Goal: Transaction & Acquisition: Purchase product/service

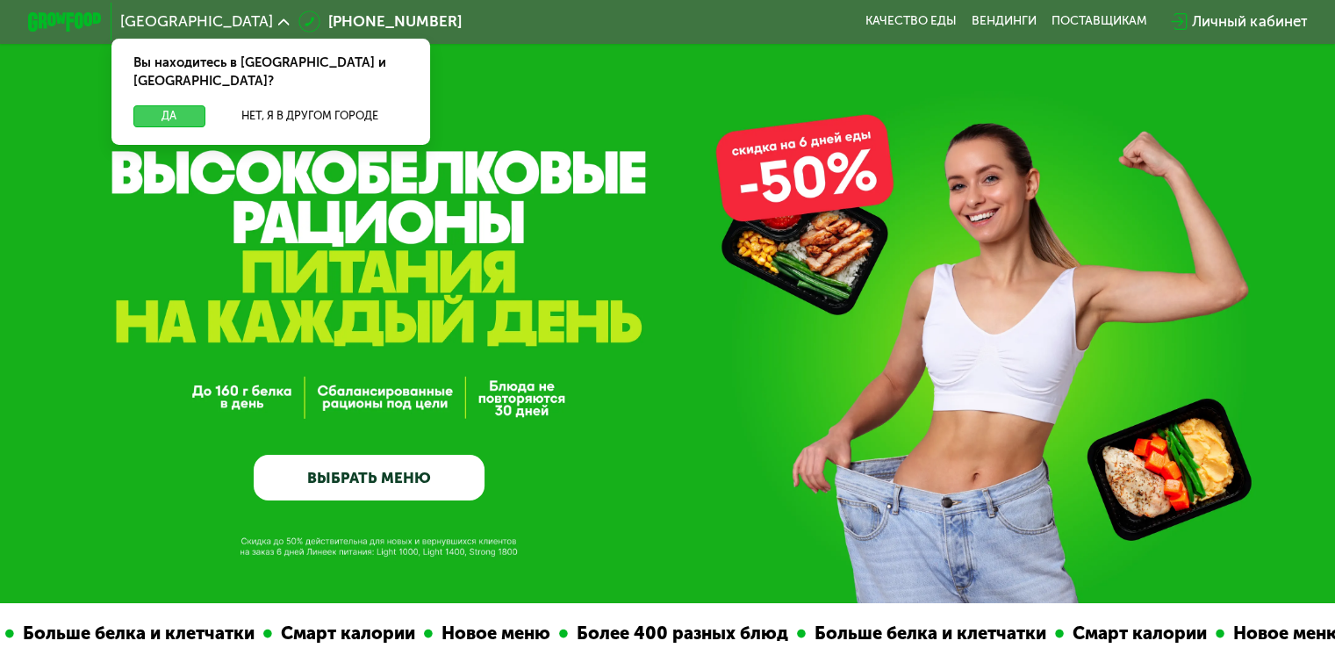
click at [168, 105] on button "Да" at bounding box center [168, 116] width 71 height 22
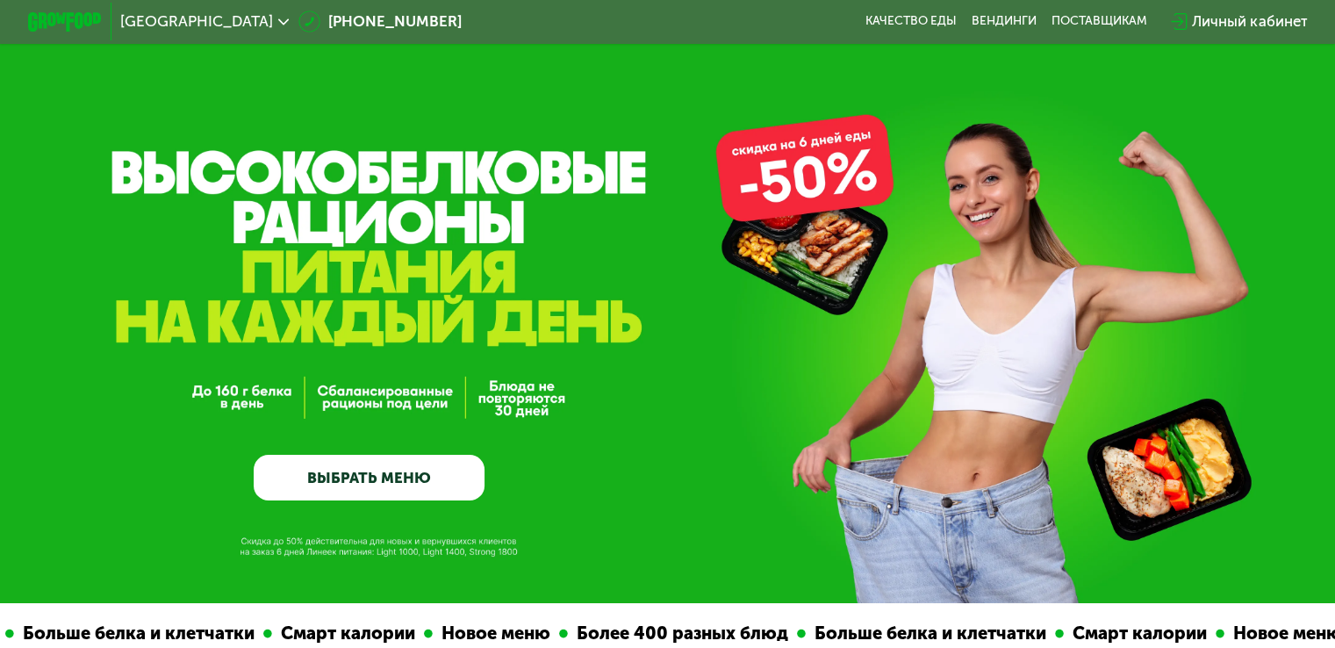
click at [361, 473] on link "ВЫБРАТЬ МЕНЮ" at bounding box center [369, 477] width 231 height 47
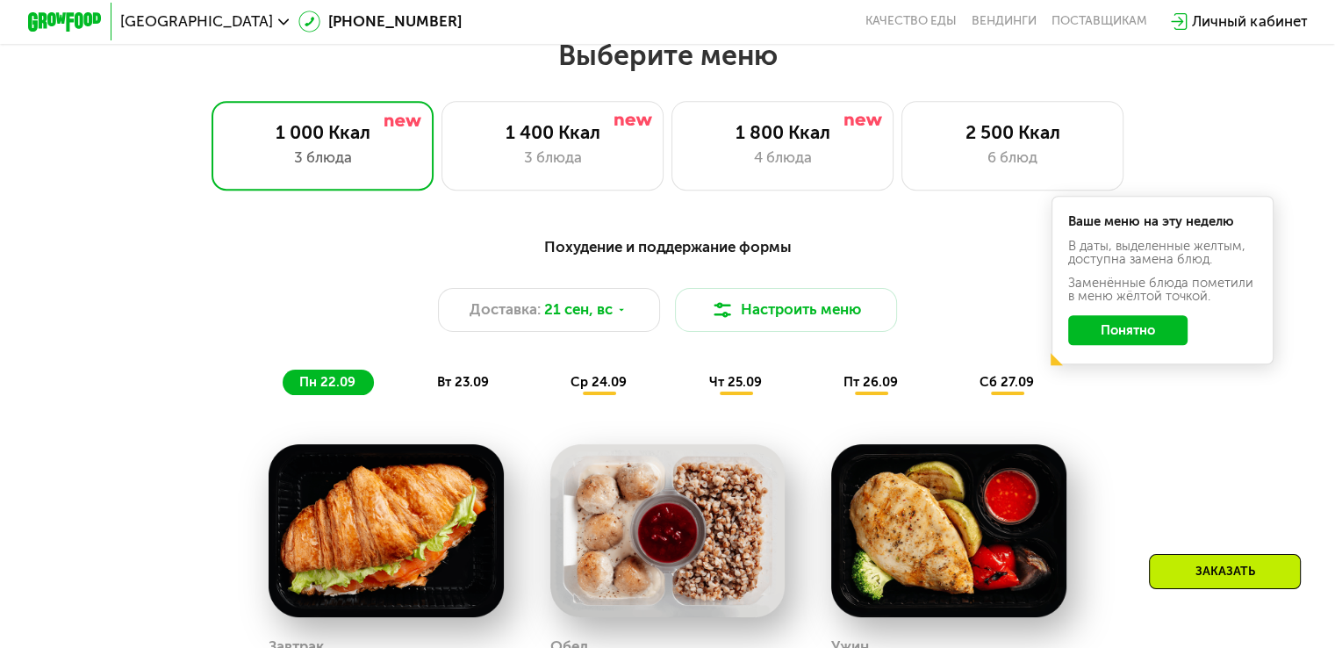
scroll to position [1179, 0]
click at [1126, 344] on button "Понятно" at bounding box center [1127, 330] width 119 height 30
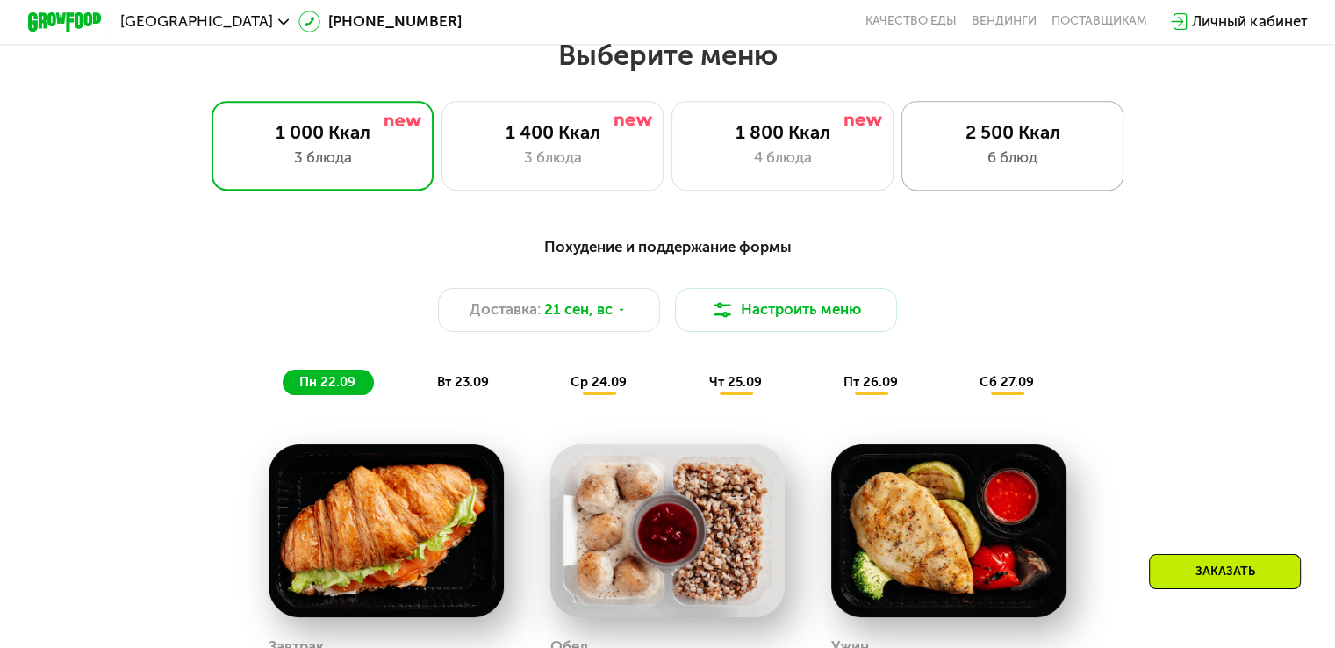
click at [992, 151] on div "2 500 Ккал 6 блюд" at bounding box center [1012, 145] width 223 height 89
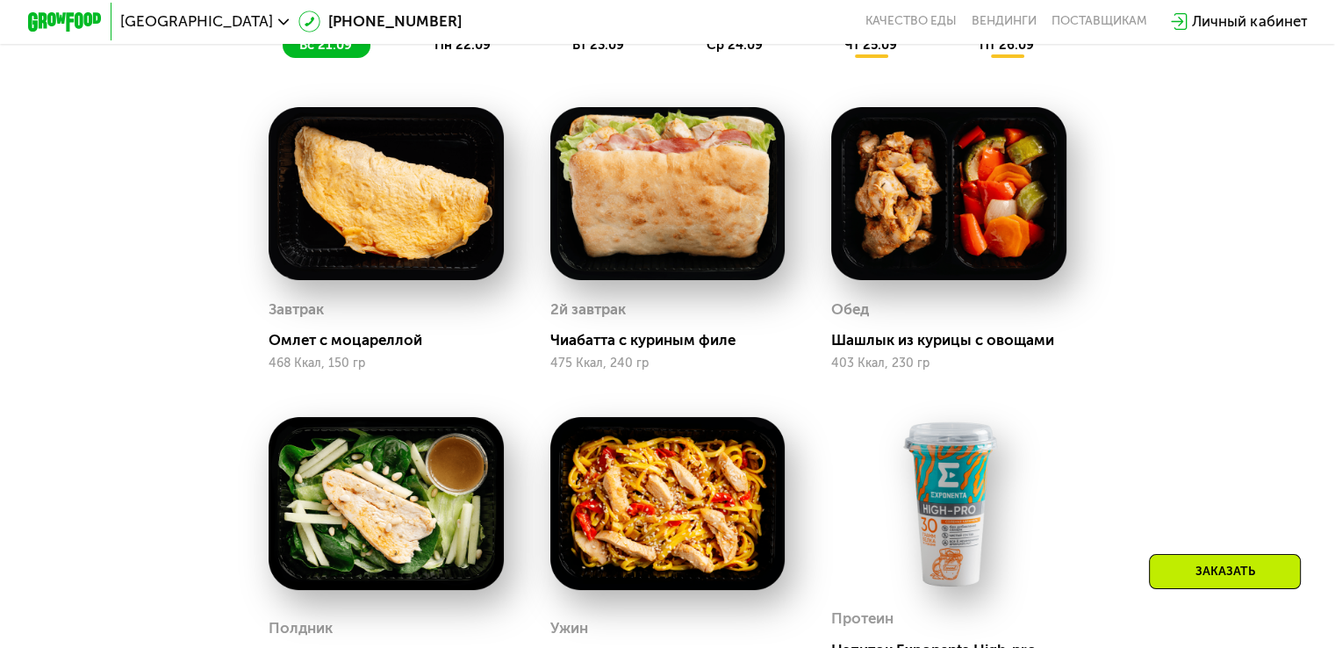
scroll to position [1267, 0]
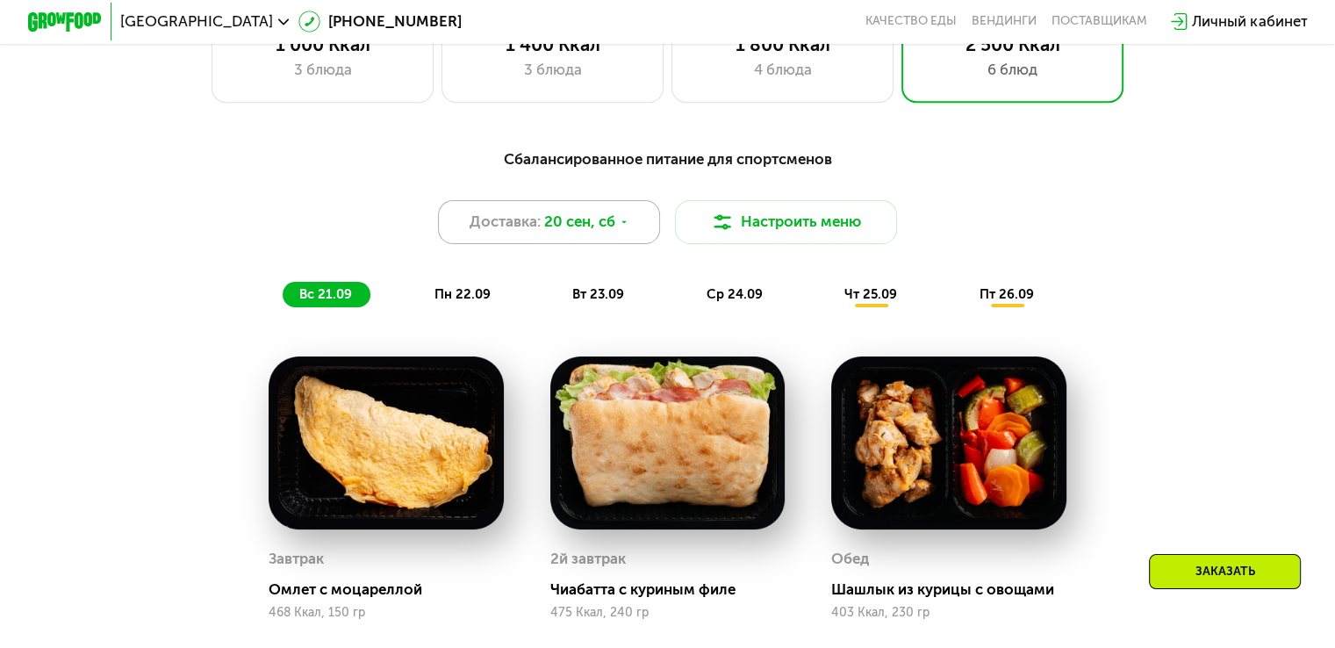
click at [627, 228] on icon at bounding box center [624, 222] width 11 height 11
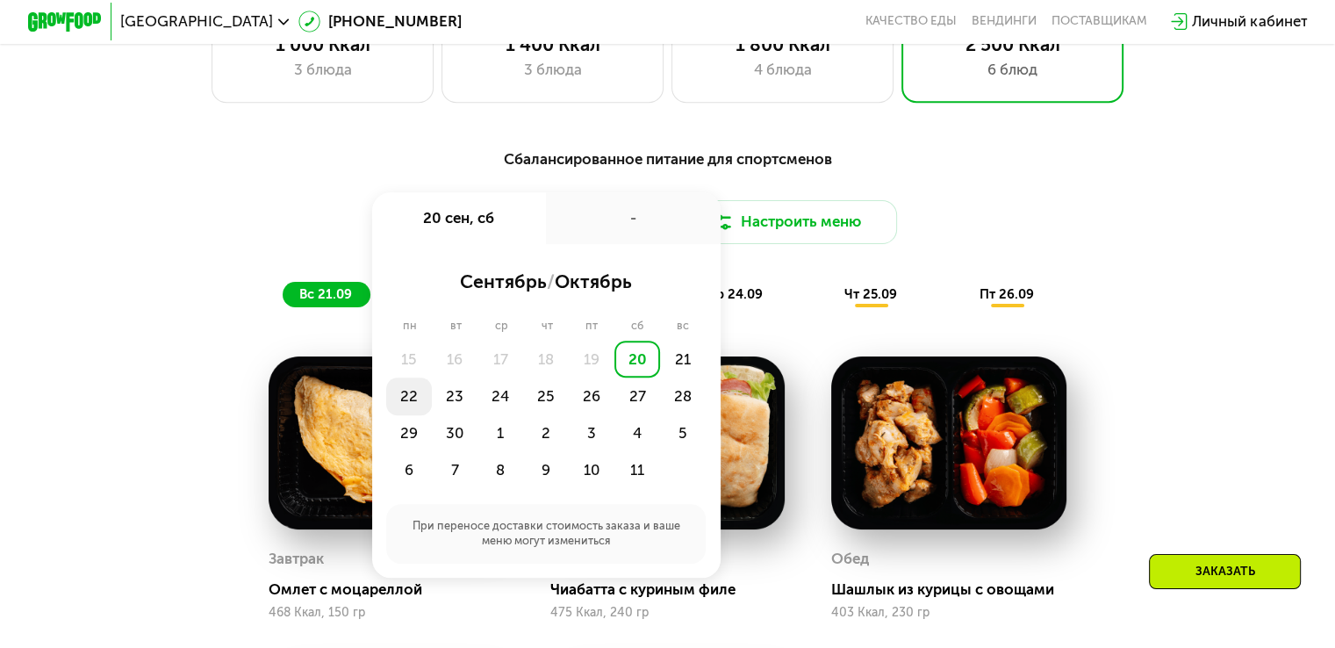
click at [404, 396] on div "22" at bounding box center [409, 395] width 46 height 37
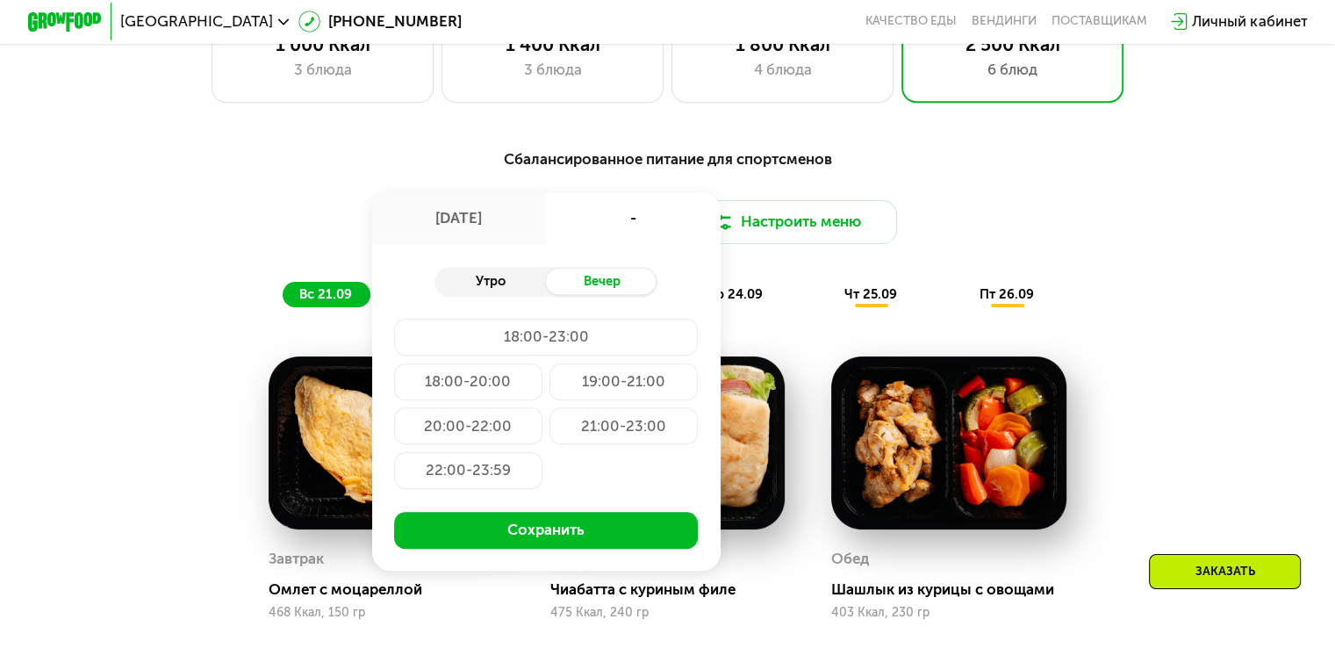
click at [509, 291] on div "Утро" at bounding box center [489, 281] width 111 height 26
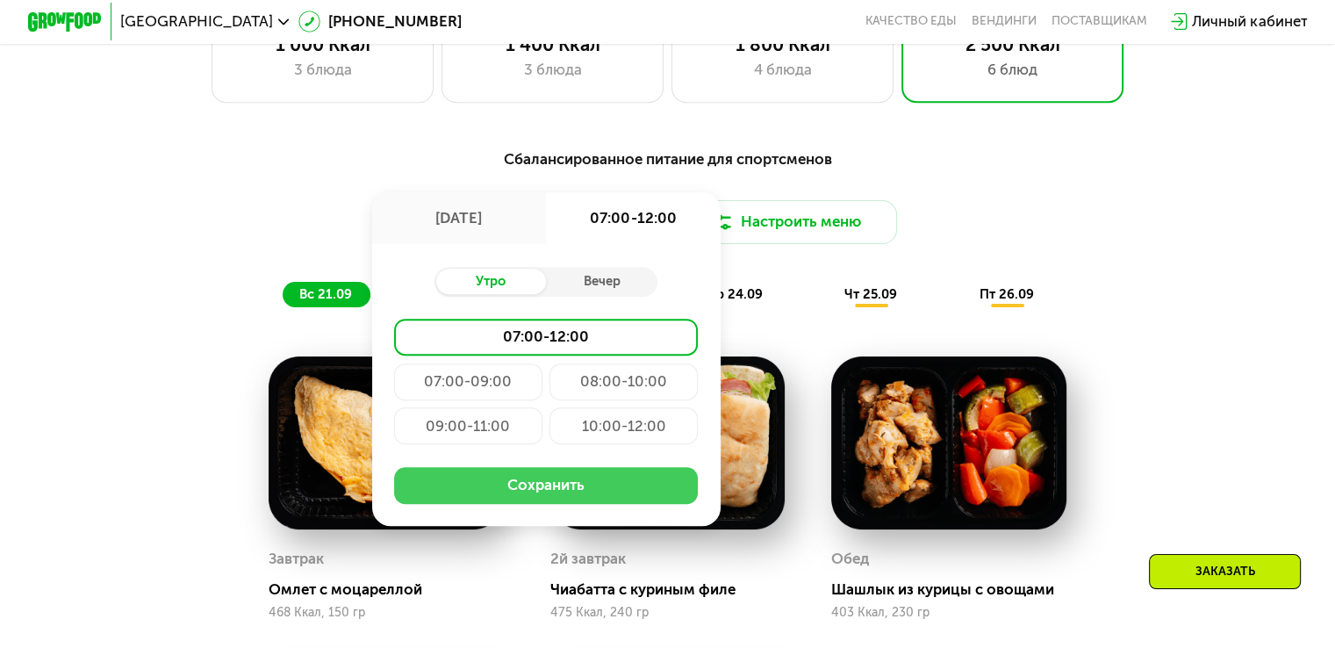
click at [522, 492] on button "Сохранить" at bounding box center [546, 485] width 304 height 37
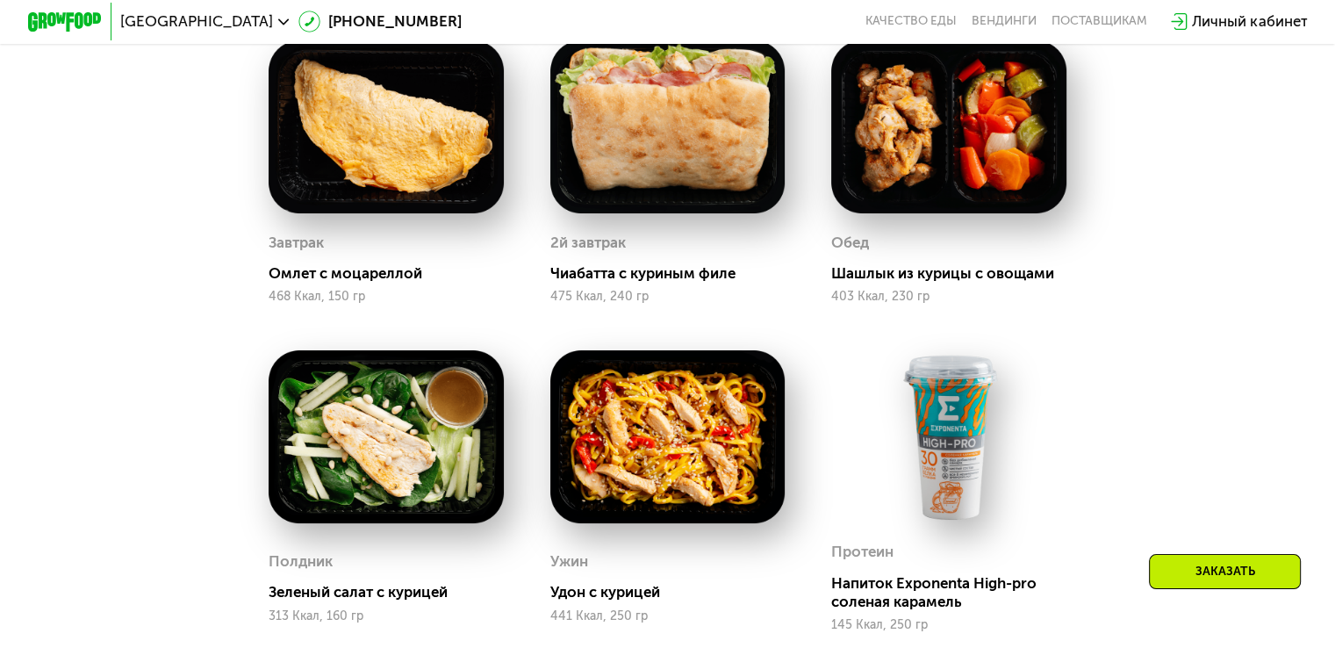
scroll to position [1355, 0]
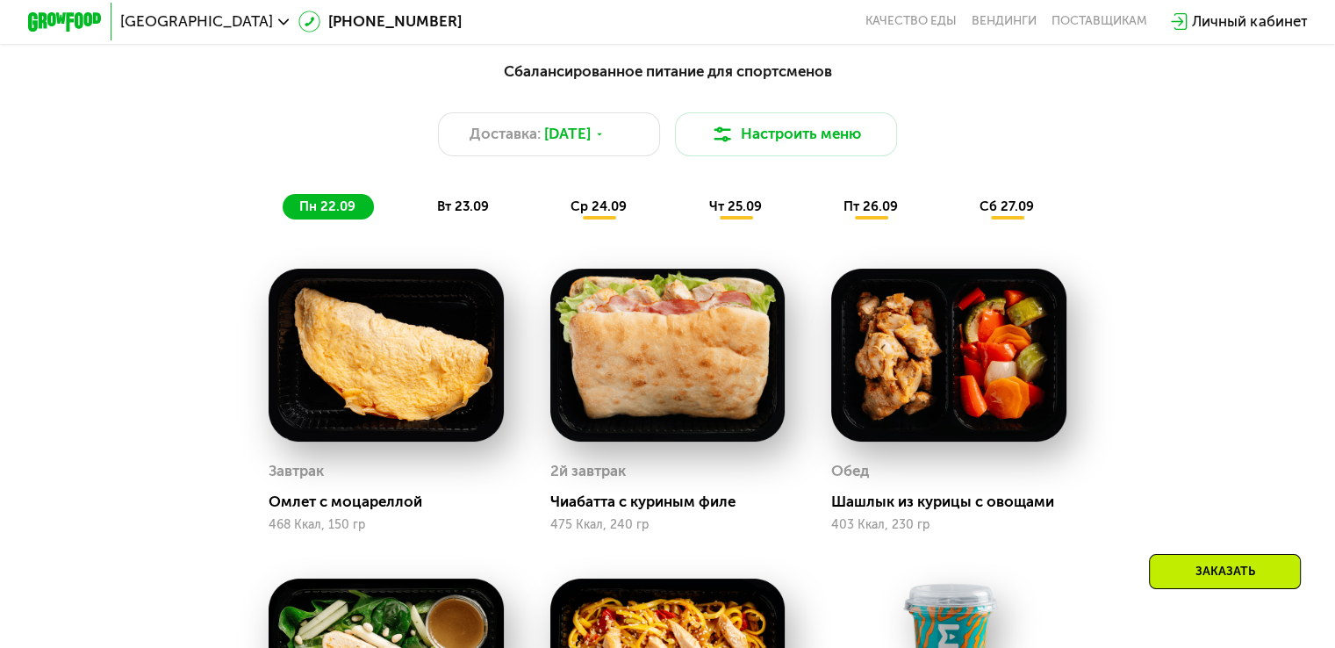
click at [449, 212] on span "вт 23.09" at bounding box center [463, 206] width 52 height 16
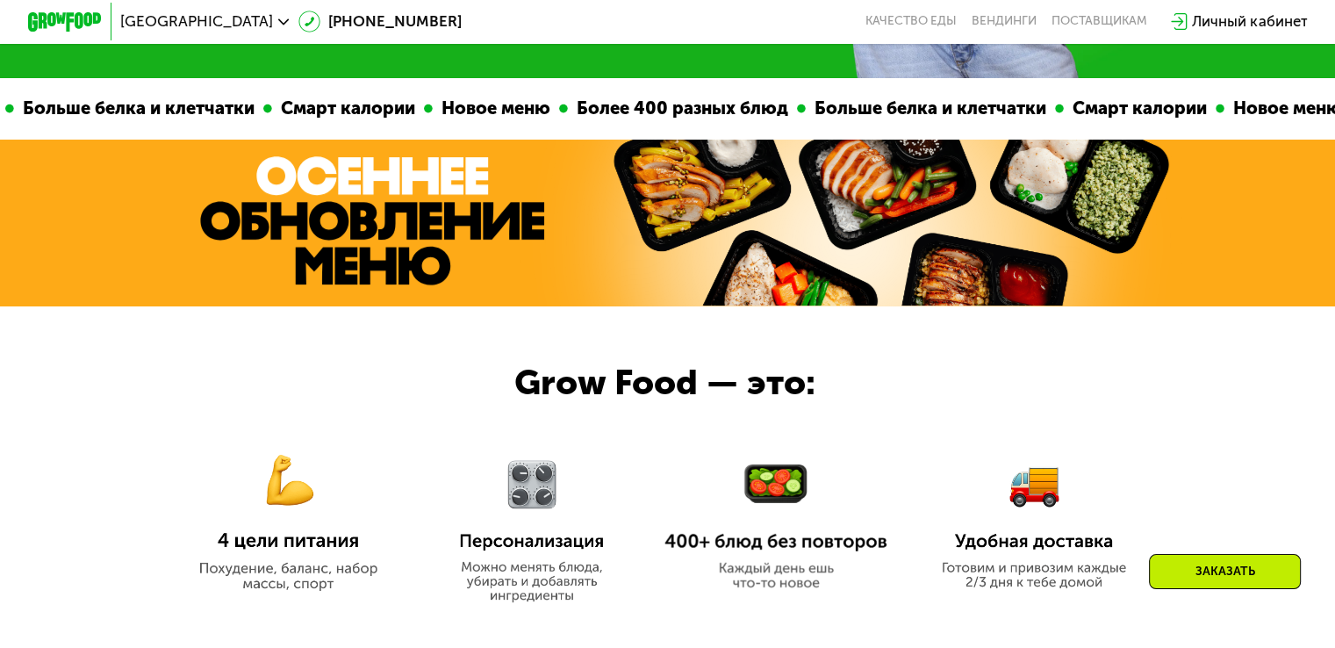
scroll to position [390, 0]
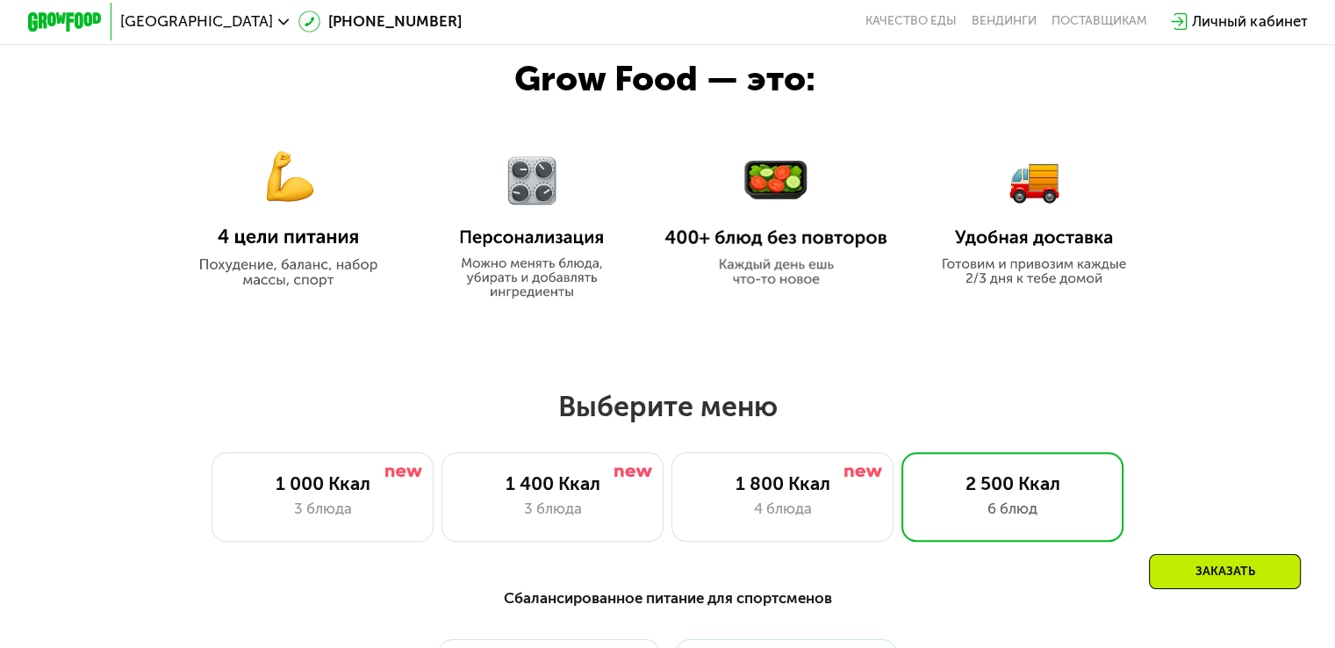
click at [1251, 569] on div "Заказать" at bounding box center [1225, 571] width 152 height 35
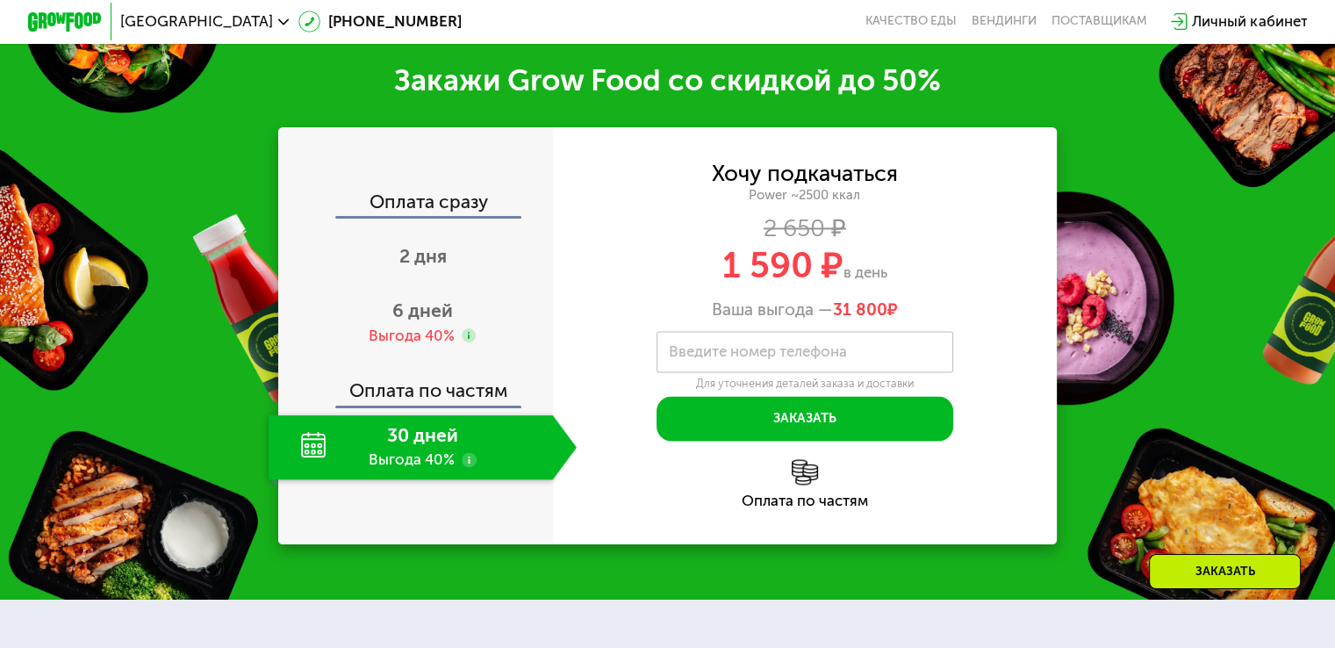
scroll to position [2565, 0]
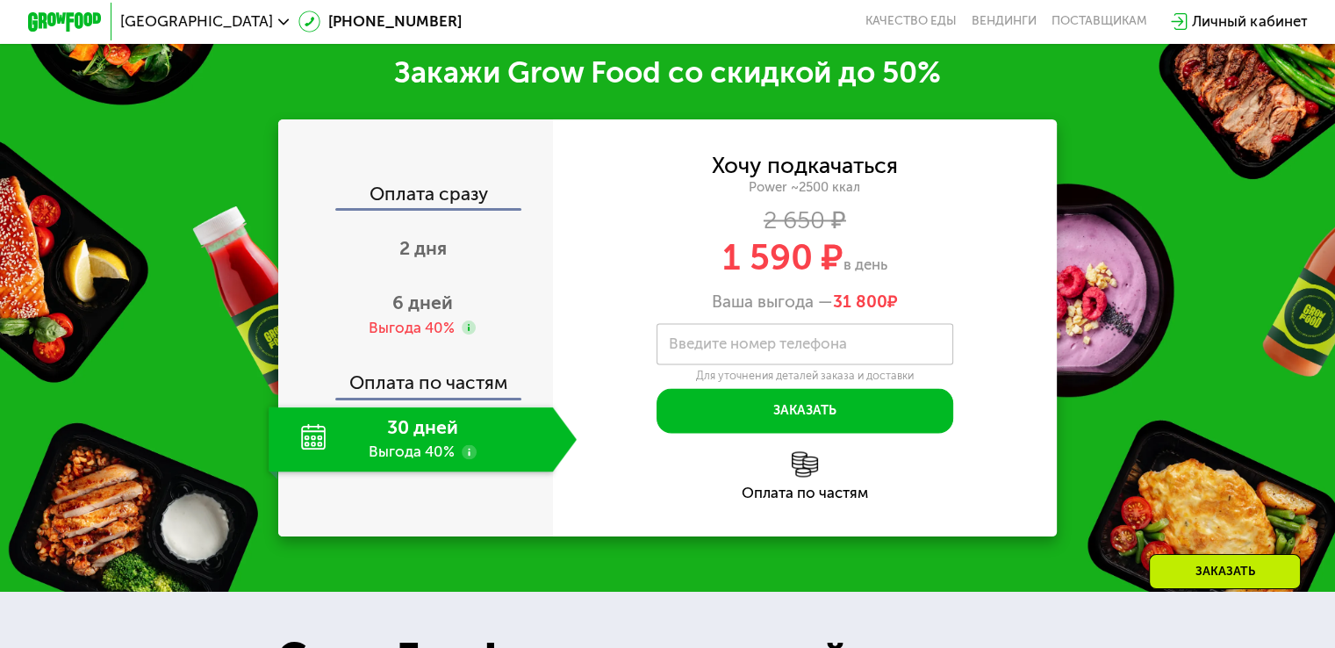
click at [415, 397] on div "Оплата по частям" at bounding box center [416, 375] width 273 height 43
click at [439, 443] on div "30 дней Выгода 40%" at bounding box center [409, 438] width 283 height 65
click at [812, 495] on div "Оплата по частям" at bounding box center [805, 492] width 505 height 15
click at [814, 489] on div "Оплата по частям" at bounding box center [805, 492] width 505 height 15
click at [433, 313] on span "6 дней" at bounding box center [422, 302] width 61 height 22
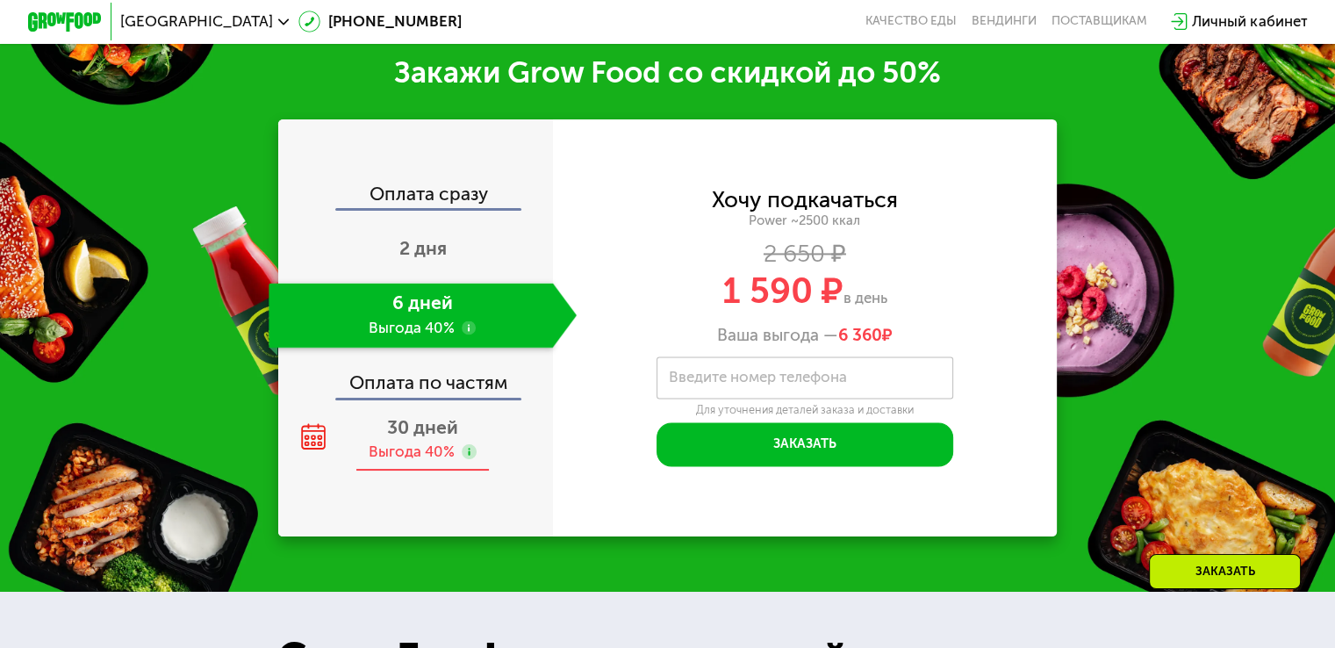
click at [438, 454] on div "Выгода 40%" at bounding box center [412, 451] width 86 height 20
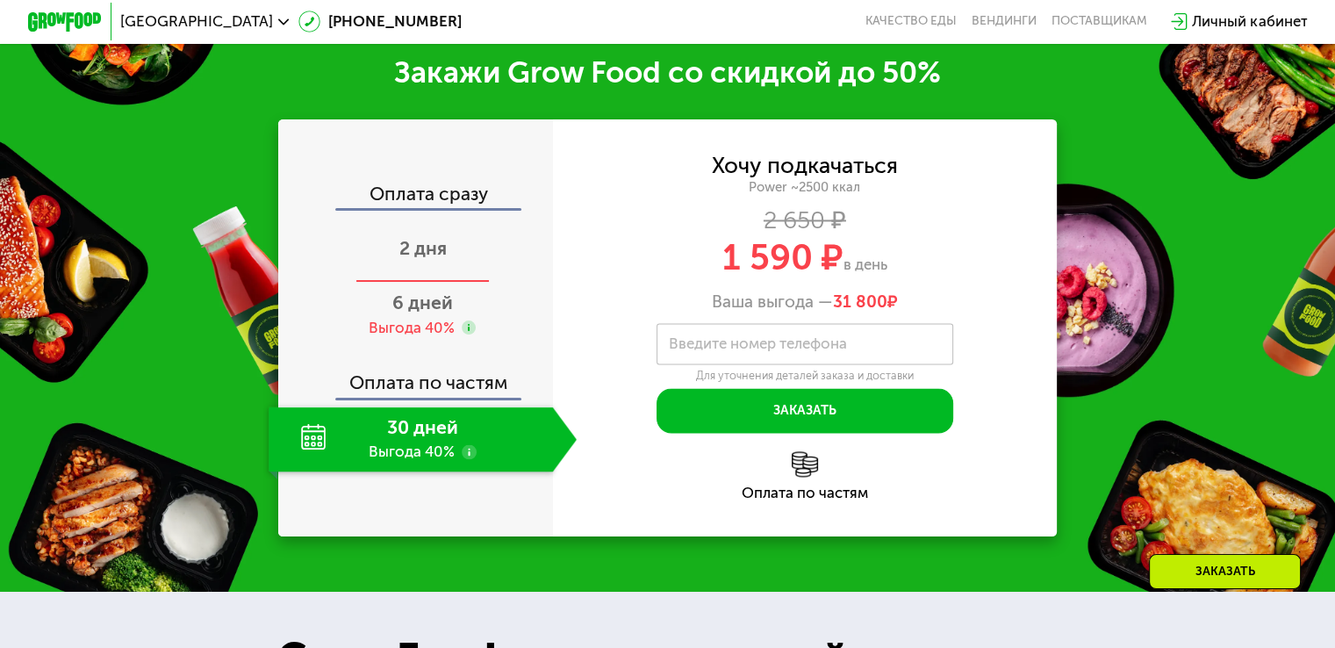
click at [442, 264] on div "2 дня" at bounding box center [422, 250] width 308 height 65
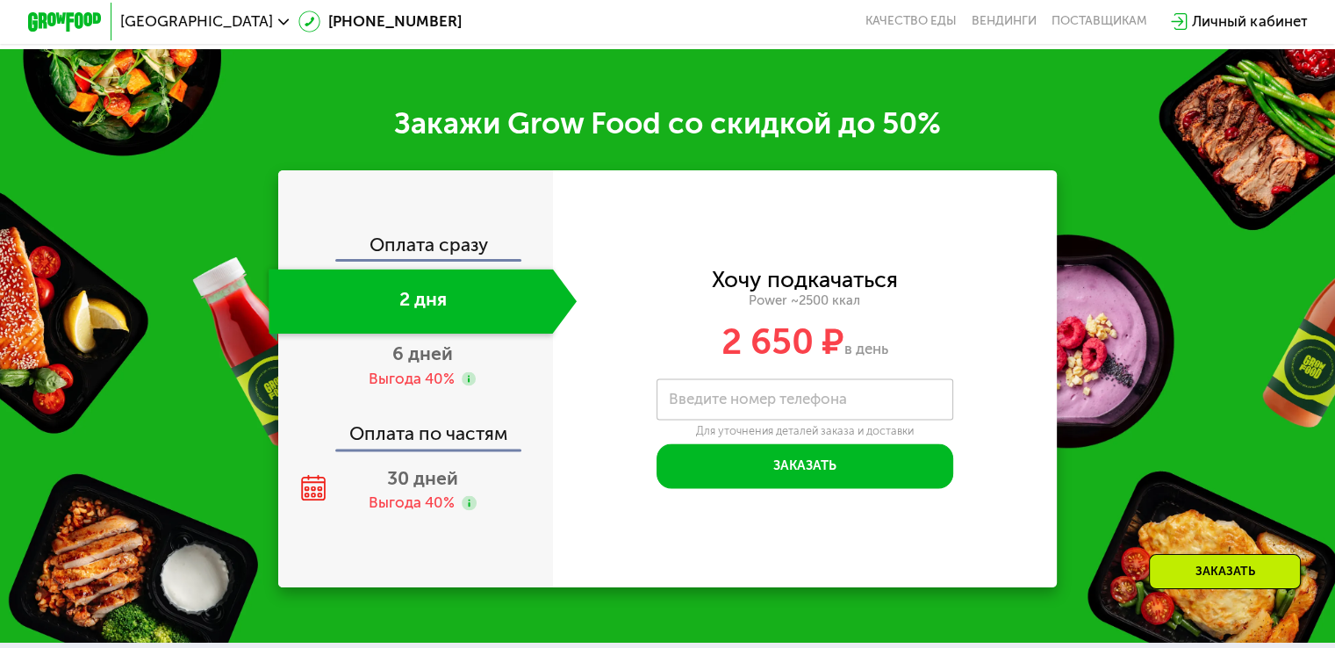
scroll to position [2637, 0]
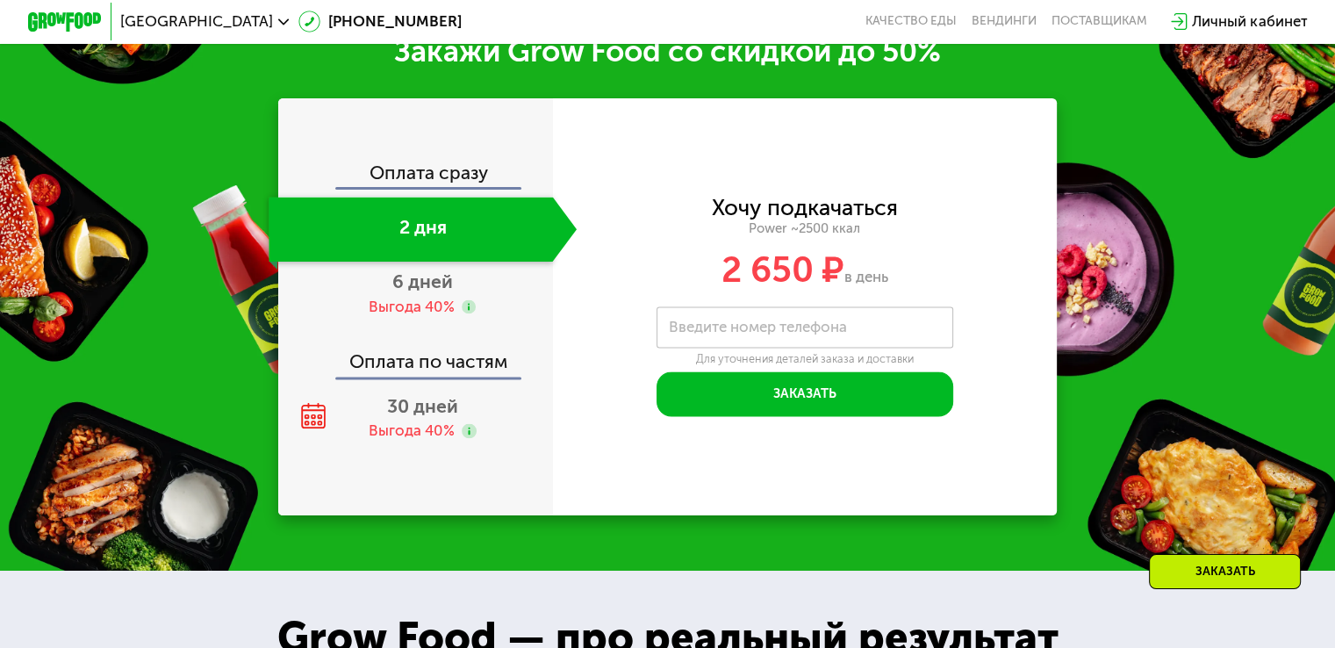
click at [463, 187] on div "Оплата сразу" at bounding box center [416, 175] width 273 height 24
click at [462, 187] on div "Оплата сразу" at bounding box center [416, 175] width 273 height 24
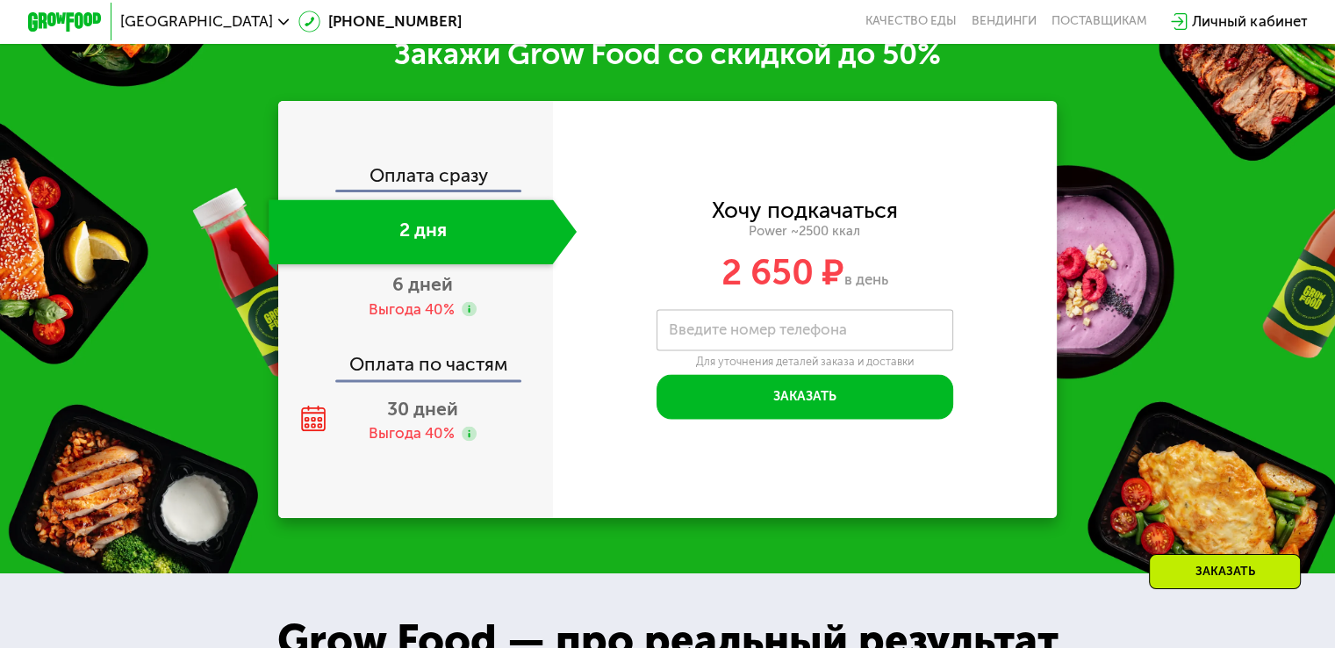
click at [405, 491] on div "Оплата сразу 2 дня 6 дней Выгода 40% Оплата по частям 30 дней Выгода 40%" at bounding box center [415, 309] width 275 height 417
click at [431, 453] on div "30 дней Выгода 40%" at bounding box center [422, 420] width 308 height 65
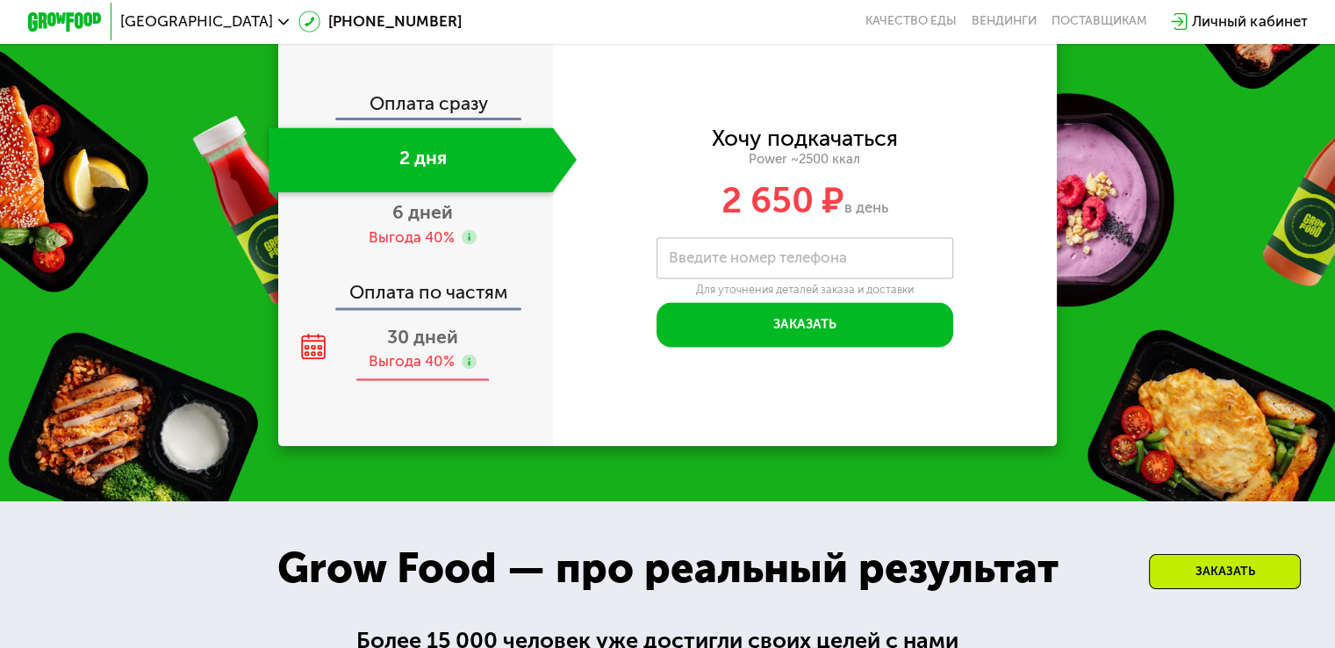
scroll to position [2565, 0]
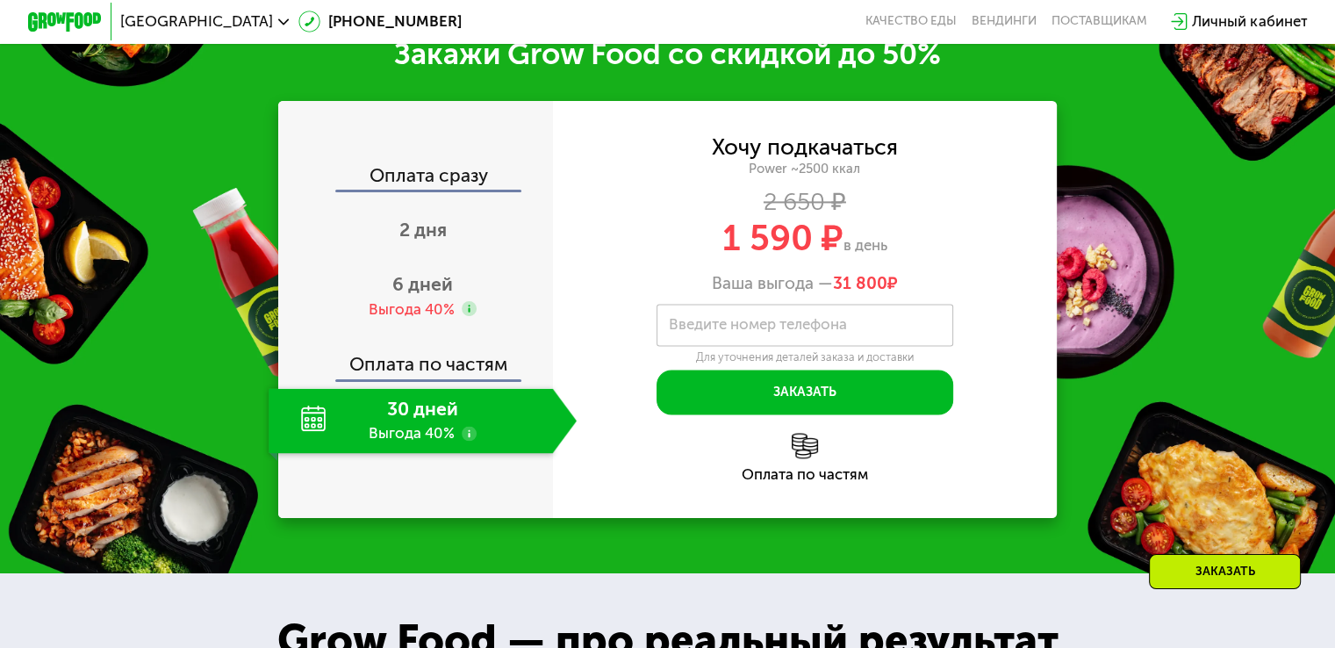
click at [446, 379] on div "Оплата по частям" at bounding box center [416, 357] width 273 height 43
click at [454, 379] on div "Оплата по частям" at bounding box center [416, 357] width 273 height 43
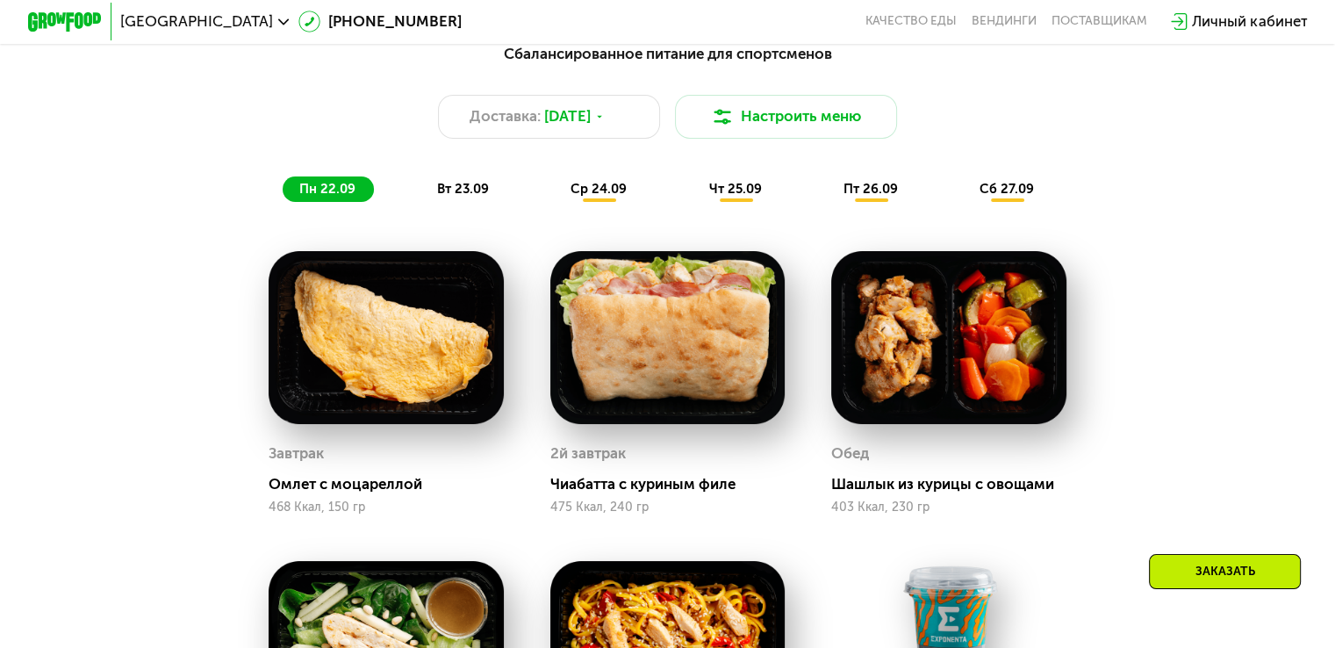
scroll to position [1249, 0]
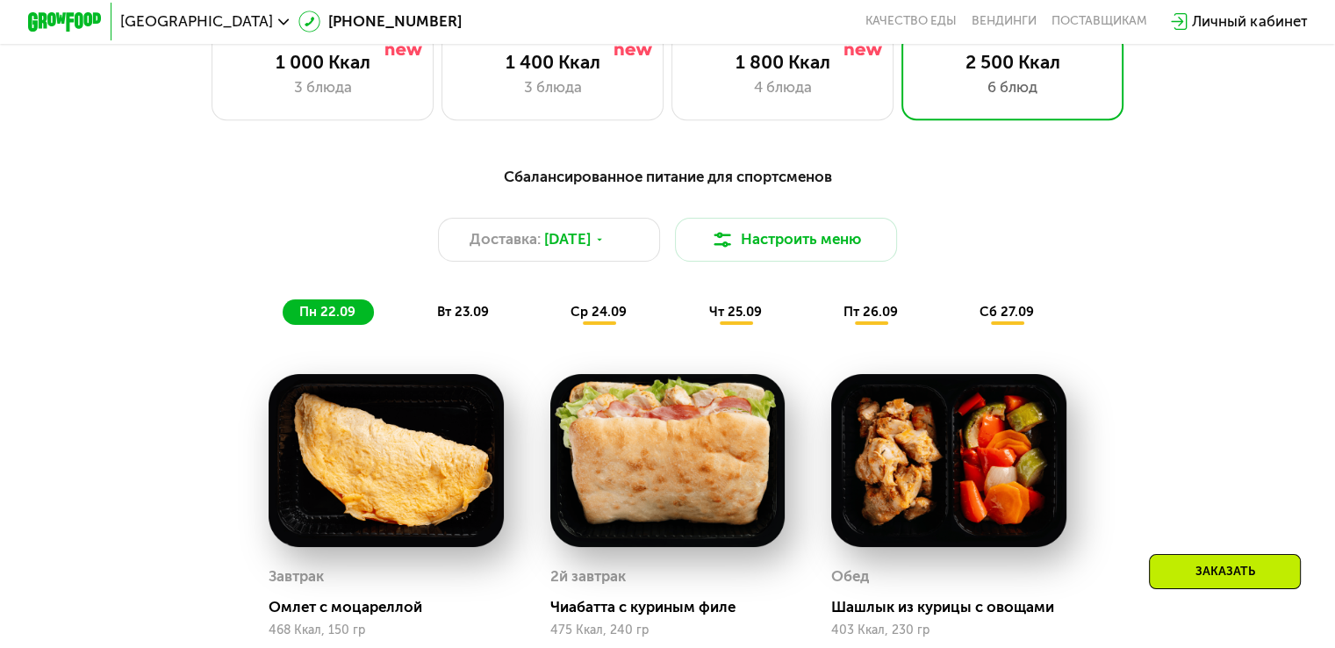
click at [473, 319] on span "вт 23.09" at bounding box center [463, 312] width 52 height 16
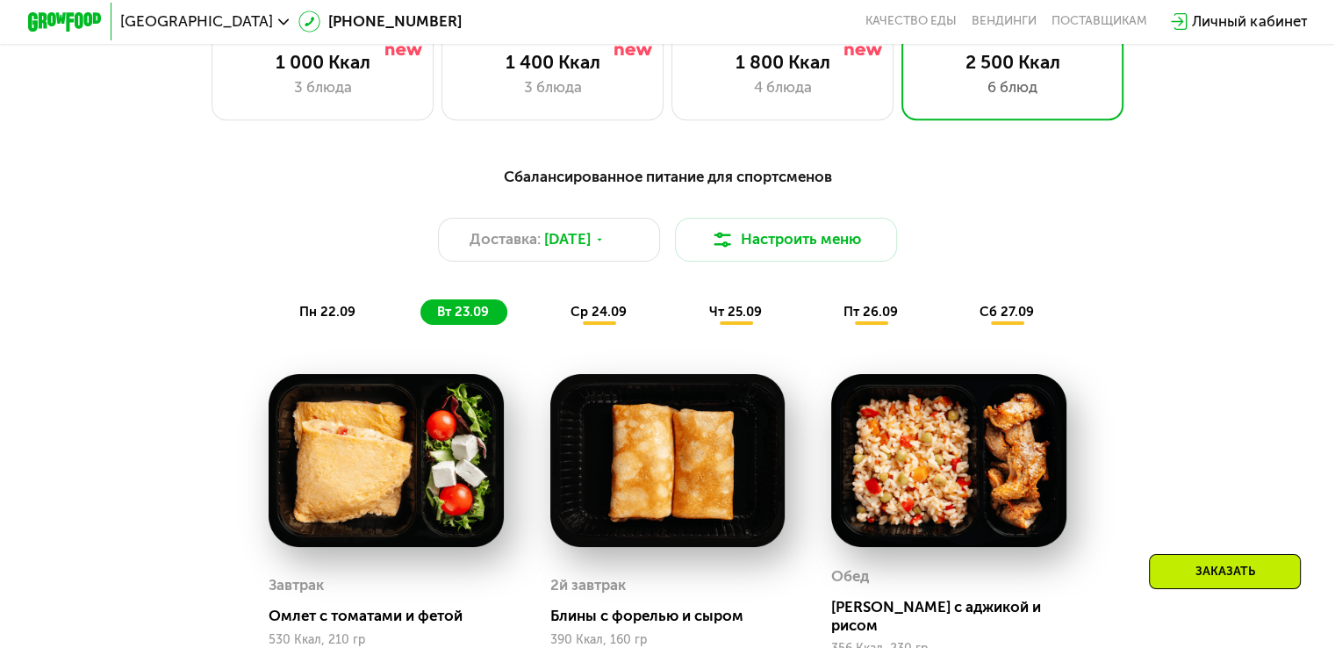
click at [583, 312] on span "ср 24.09" at bounding box center [598, 312] width 56 height 16
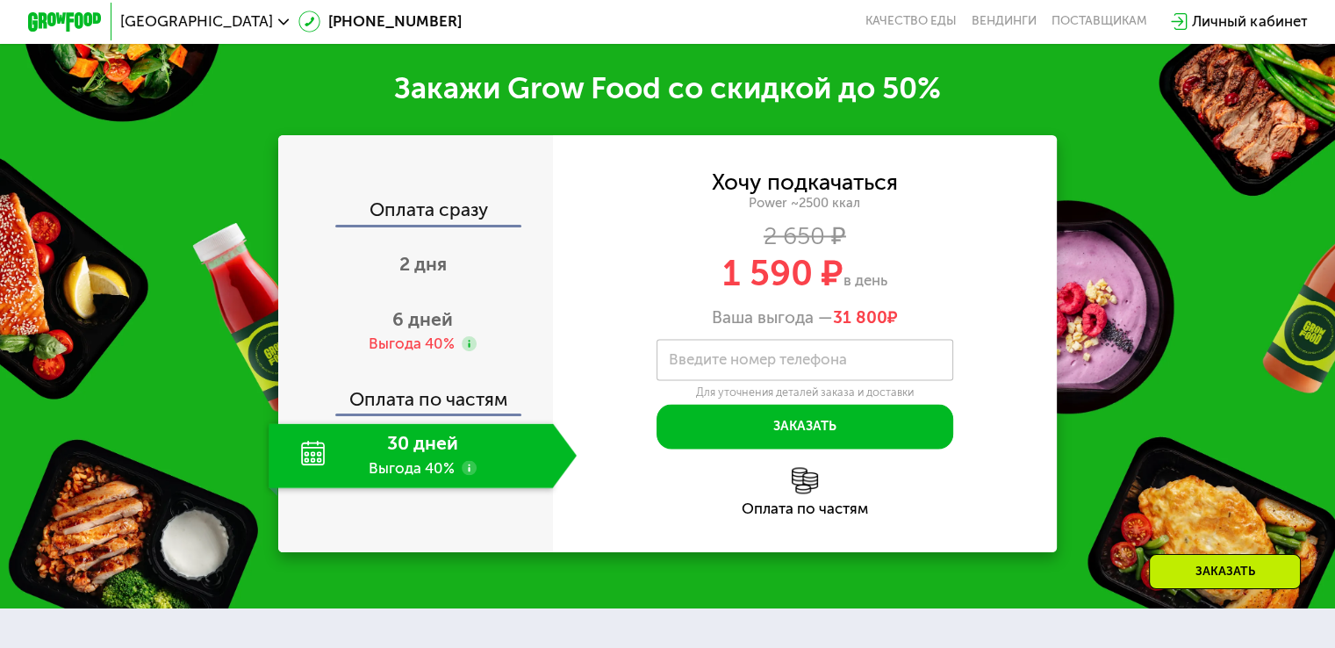
scroll to position [2741, 0]
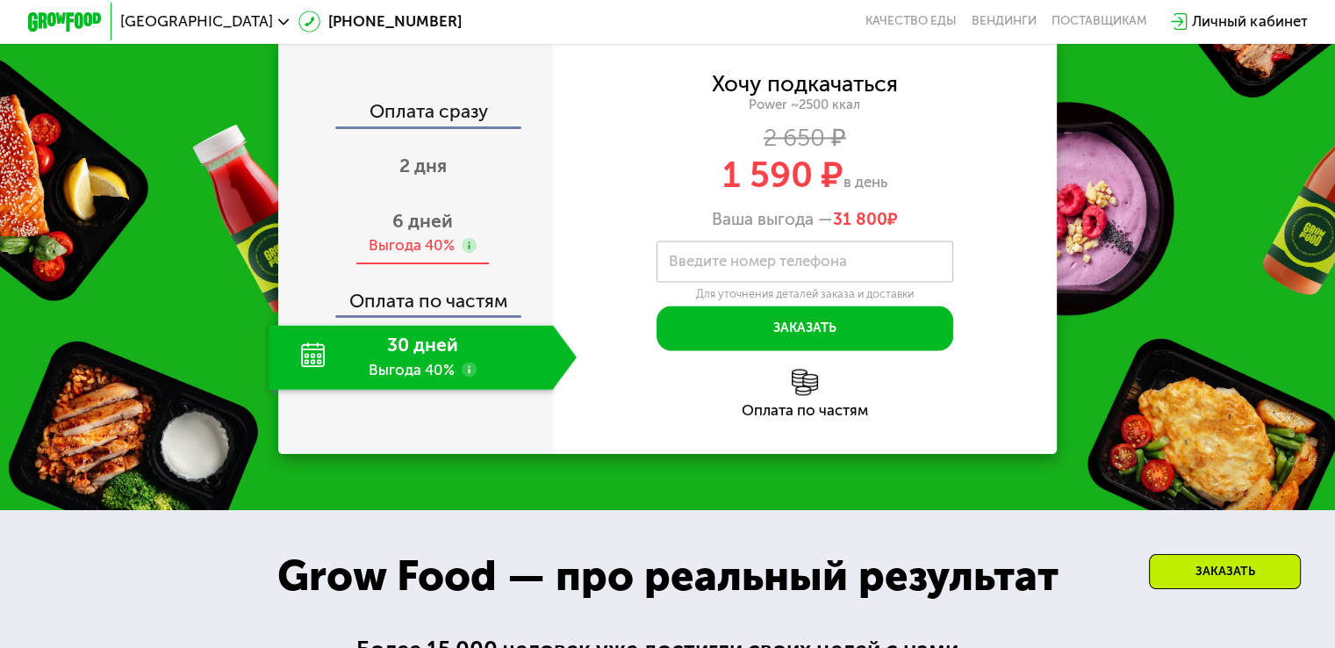
click at [418, 240] on div "6 дней Выгода 40%" at bounding box center [422, 232] width 308 height 65
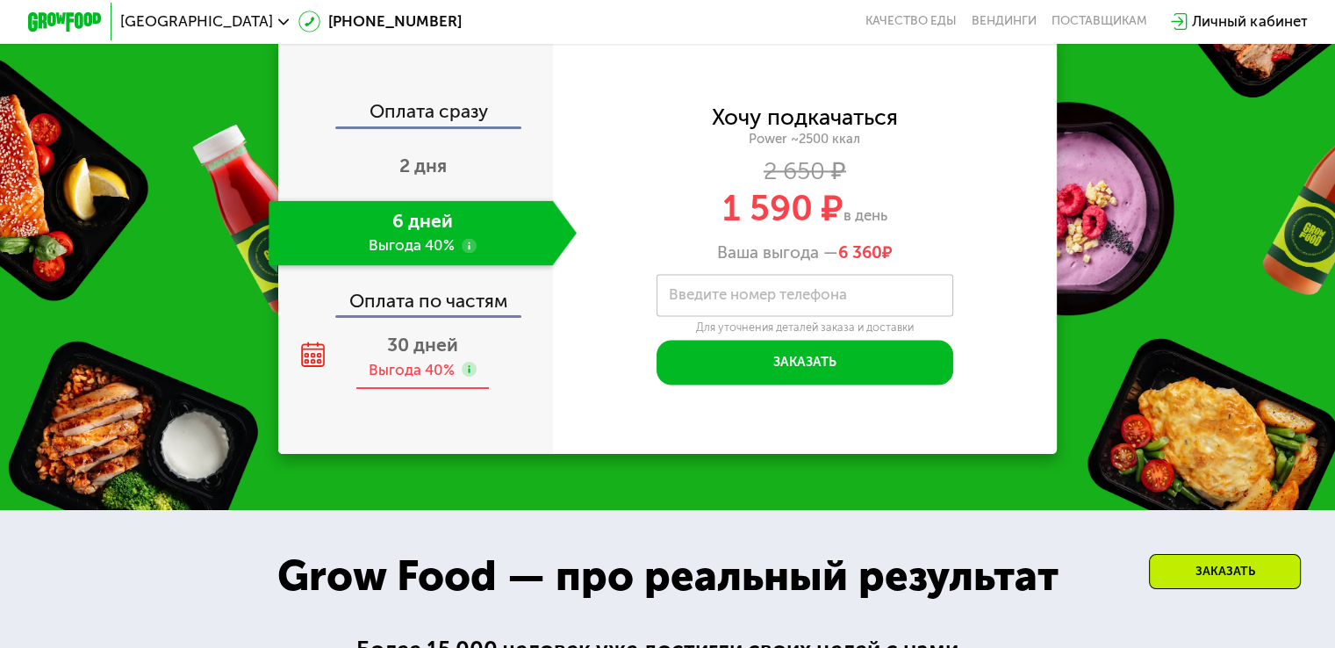
click at [456, 364] on div "30 дней Выгода 40%" at bounding box center [422, 357] width 308 height 65
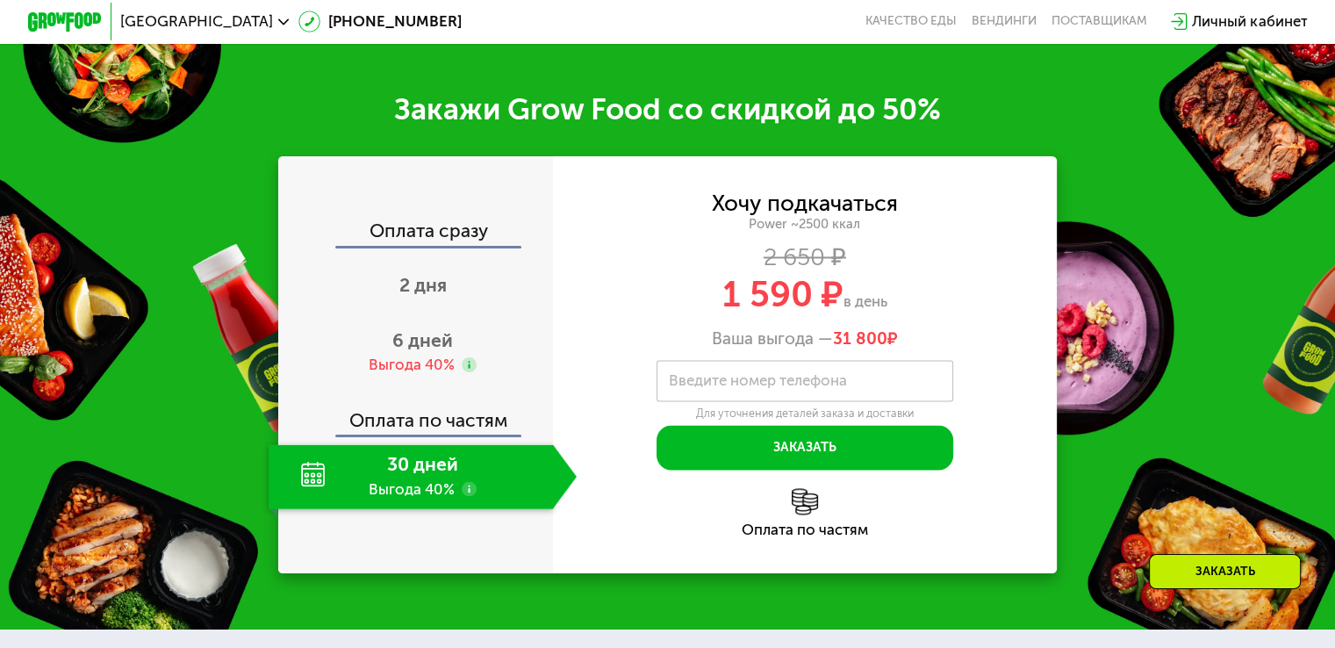
scroll to position [2653, 0]
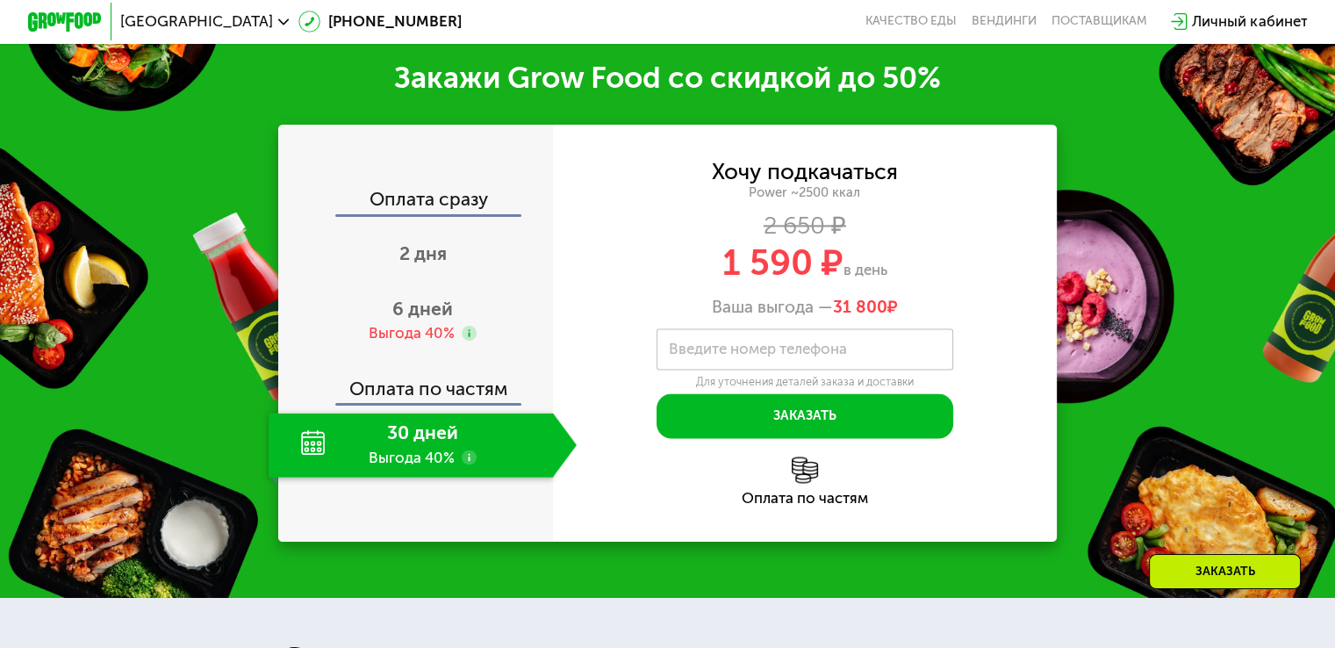
click at [448, 390] on div "Оплата по частям" at bounding box center [416, 381] width 273 height 43
click at [445, 398] on div "Оплата по частям" at bounding box center [416, 381] width 273 height 43
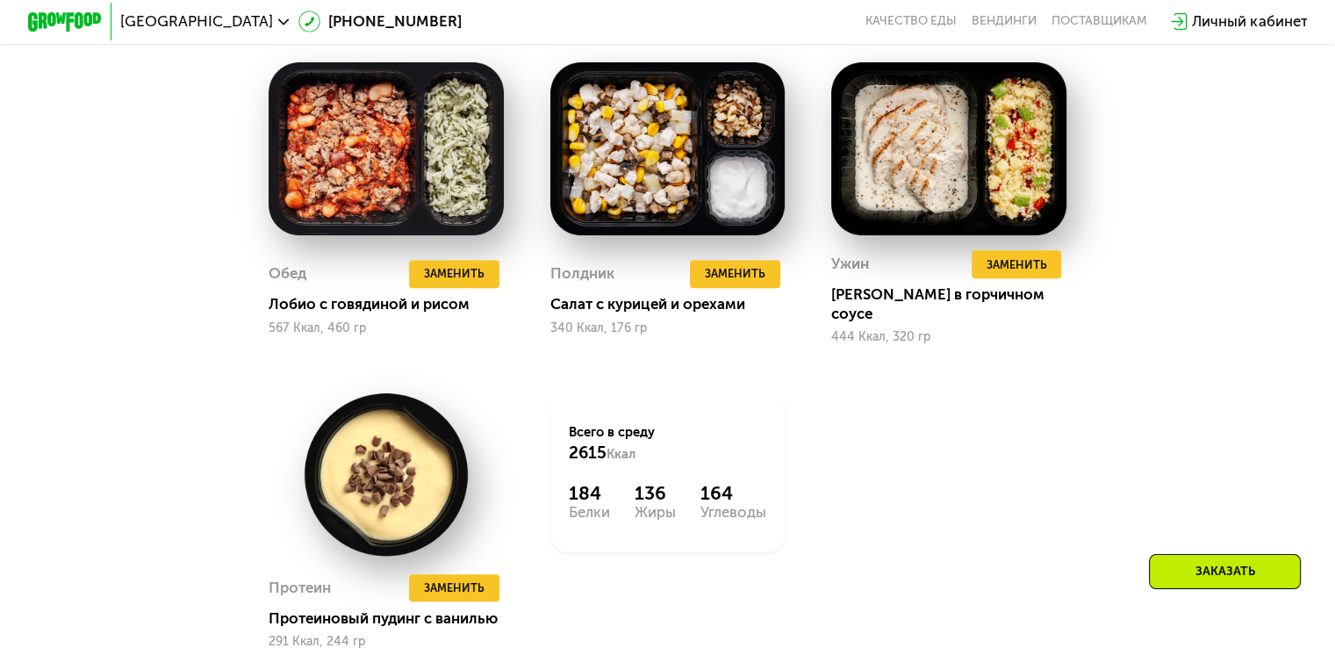
scroll to position [1843, 0]
